Goal: Task Accomplishment & Management: Use online tool/utility

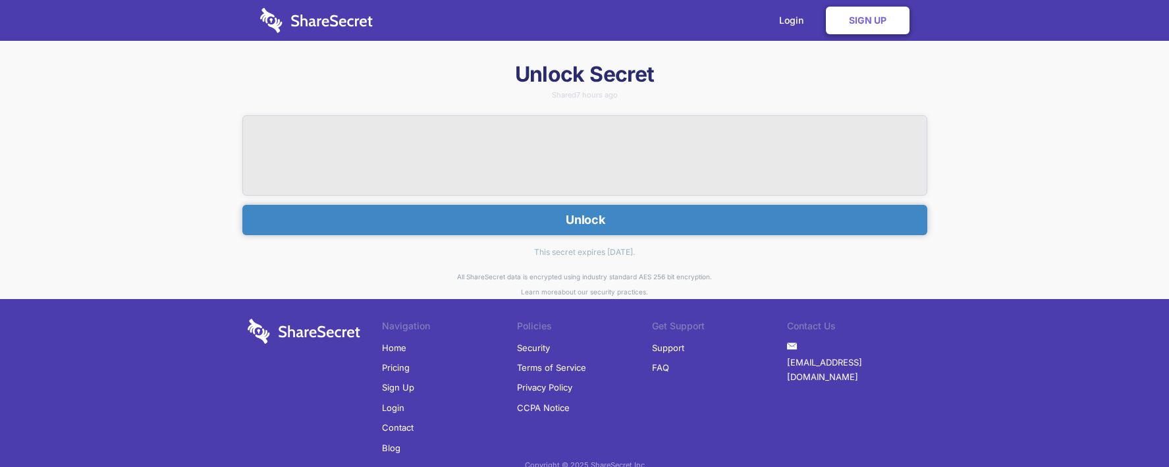
click at [505, 223] on button "Unlock" at bounding box center [584, 220] width 685 height 30
click at [657, 220] on button "Unlock" at bounding box center [584, 220] width 685 height 30
click at [616, 217] on button "Unlock" at bounding box center [584, 220] width 685 height 30
